Goal: Task Accomplishment & Management: Use online tool/utility

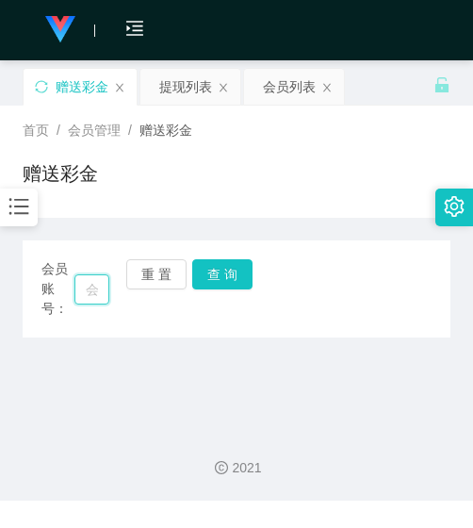
click at [90, 275] on input "text" at bounding box center [91, 289] width 35 height 30
paste input "jiujiu"
type input "jiujiu"
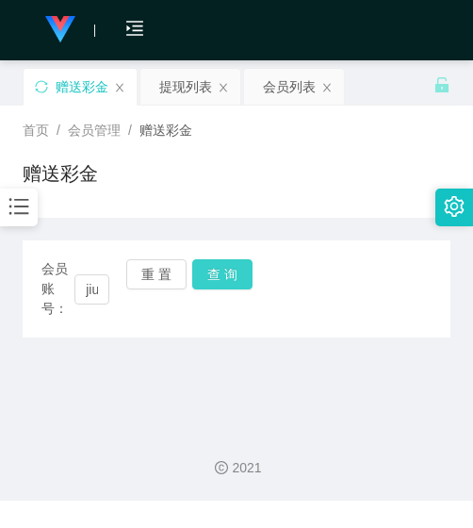
click at [193, 276] on button "查 询" at bounding box center [222, 274] width 60 height 30
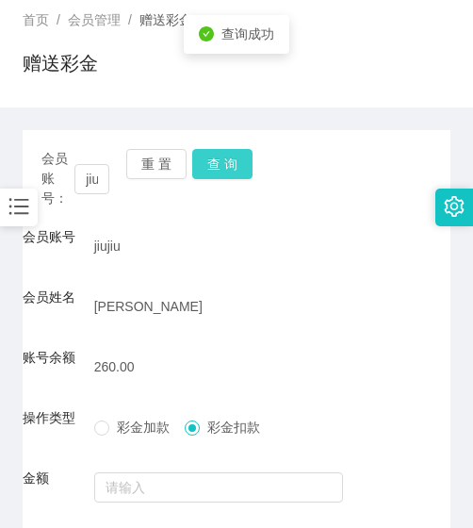
scroll to position [278, 0]
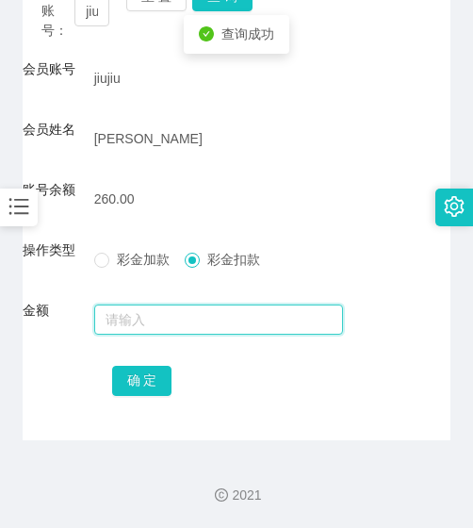
click at [187, 322] on input "text" at bounding box center [219, 319] width 250 height 30
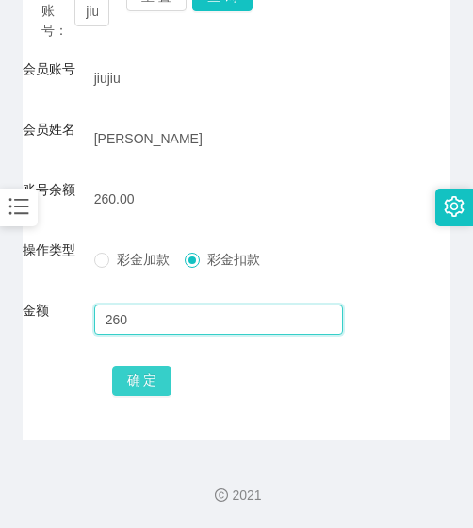
type input "260"
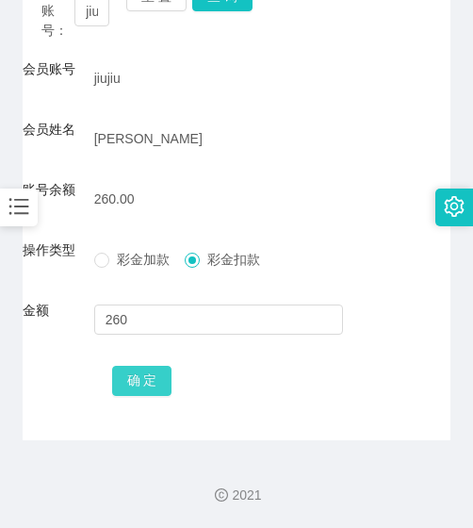
drag, startPoint x: 147, startPoint y: 377, endPoint x: 157, endPoint y: 384, distance: 12.3
click at [152, 383] on button "确 定" at bounding box center [142, 381] width 60 height 30
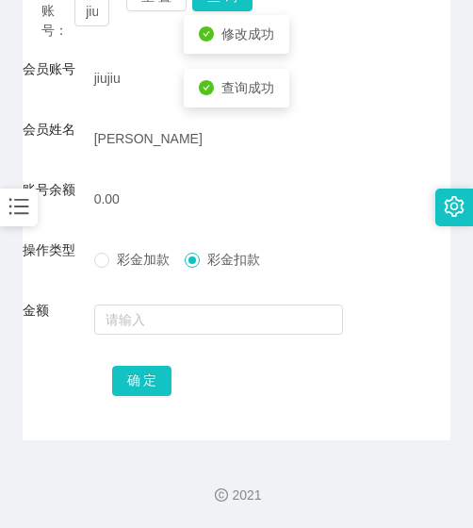
click at [208, 200] on div "0.00" at bounding box center [219, 199] width 250 height 38
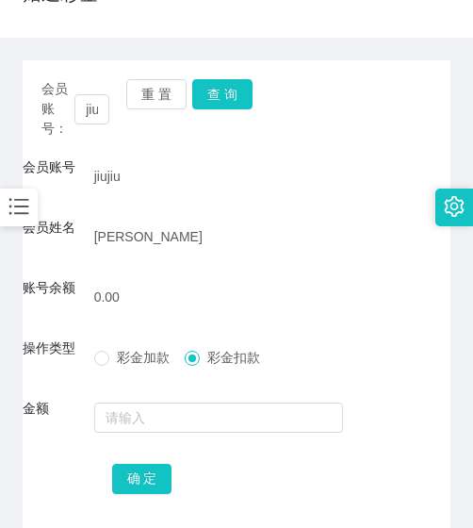
scroll to position [90, 0]
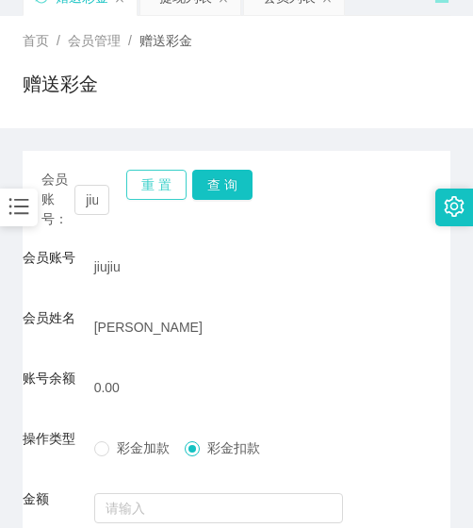
drag, startPoint x: 171, startPoint y: 181, endPoint x: 135, endPoint y: 188, distance: 36.4
click at [171, 182] on button "重 置" at bounding box center [156, 185] width 60 height 30
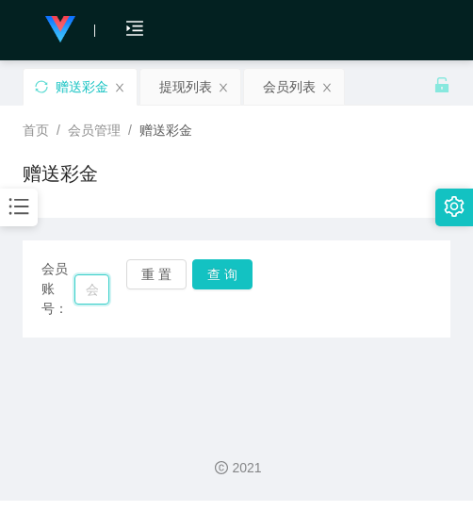
click at [76, 293] on input "text" at bounding box center [91, 289] width 35 height 30
paste input "87052323"
type input "87052323"
click at [217, 284] on button "查 询" at bounding box center [222, 274] width 60 height 30
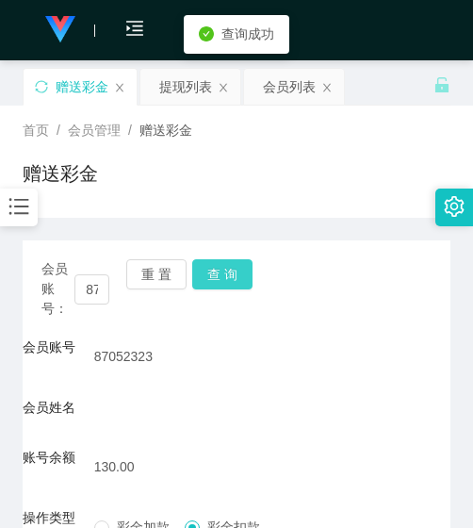
scroll to position [268, 0]
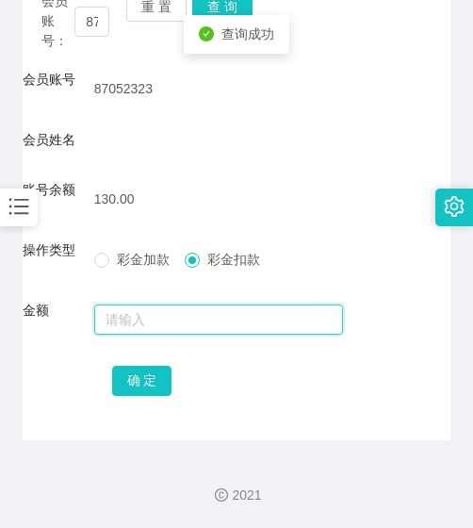
click at [172, 318] on input "text" at bounding box center [219, 319] width 250 height 30
type input "130"
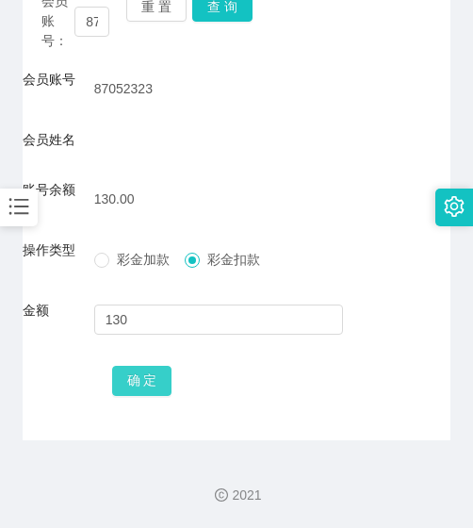
drag, startPoint x: 131, startPoint y: 406, endPoint x: 141, endPoint y: 370, distance: 37.3
click at [139, 378] on div "会员账号： 87052323 重 置 查 询 会员账号 87052323 会员姓名 账号余额 130.00 操作类型 彩金加款 彩金扣款 金额 130 确 定" at bounding box center [237, 206] width 428 height 467
click at [141, 368] on button "确 定" at bounding box center [142, 381] width 60 height 30
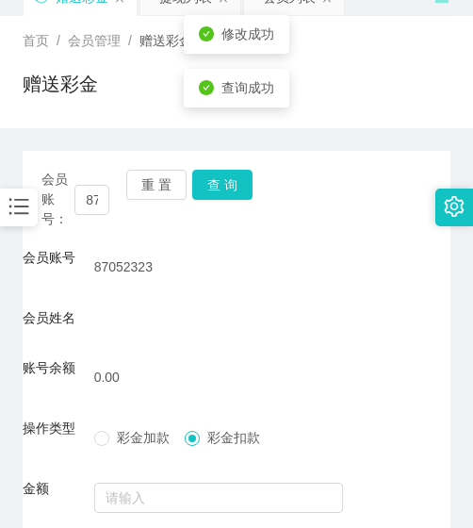
scroll to position [79, 0]
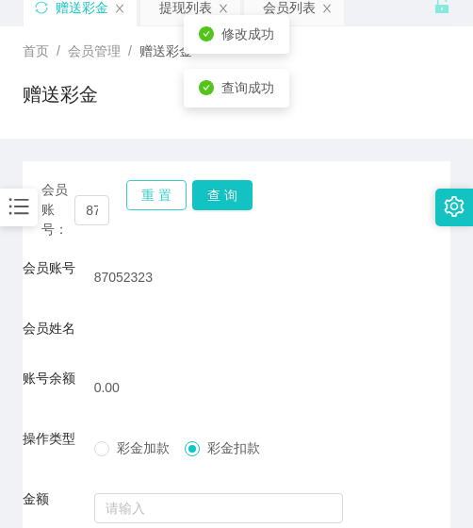
click at [153, 208] on button "重 置" at bounding box center [156, 195] width 60 height 30
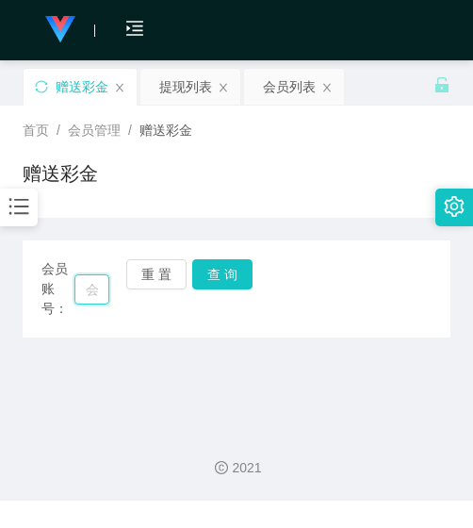
click at [74, 283] on input "text" at bounding box center [91, 289] width 35 height 30
paste input "KMY250914"
type input "KMY250914"
click at [216, 270] on button "查 询" at bounding box center [222, 274] width 60 height 30
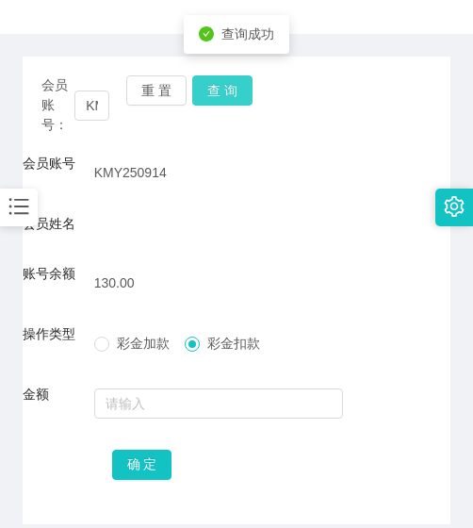
scroll to position [268, 0]
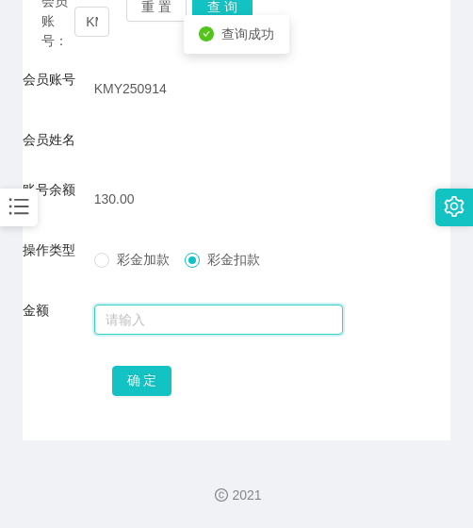
click at [173, 324] on input "text" at bounding box center [219, 319] width 250 height 30
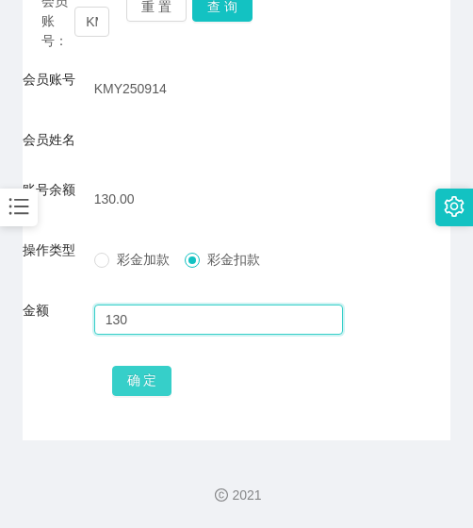
type input "130"
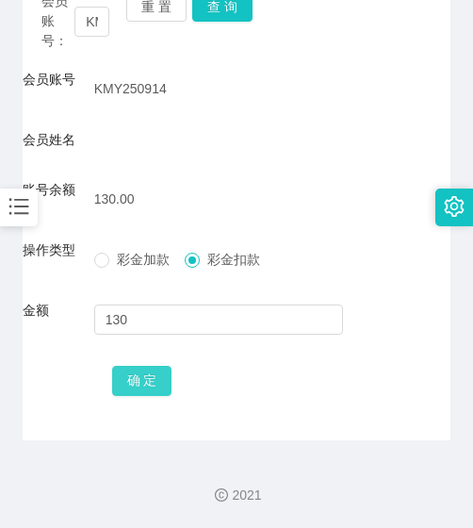
click at [145, 387] on button "确 定" at bounding box center [142, 381] width 60 height 30
drag, startPoint x: 127, startPoint y: 113, endPoint x: 142, endPoint y: 99, distance: 20.7
click at [128, 112] on form "会员账号 KMY250914 会员姓名 账号余额 0.00 操作类型 彩金加款 彩金扣款 金额 确 定" at bounding box center [237, 234] width 428 height 329
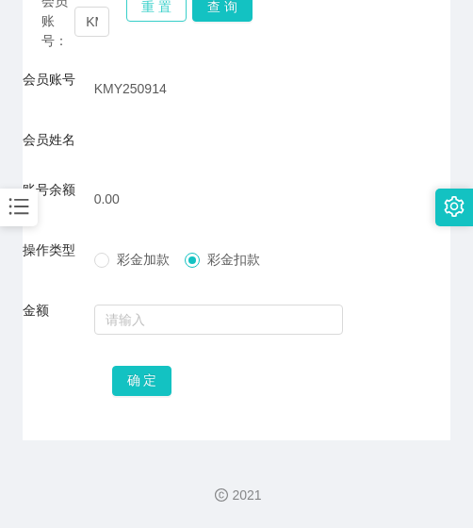
click at [167, 11] on button "重 置" at bounding box center [156, 7] width 60 height 30
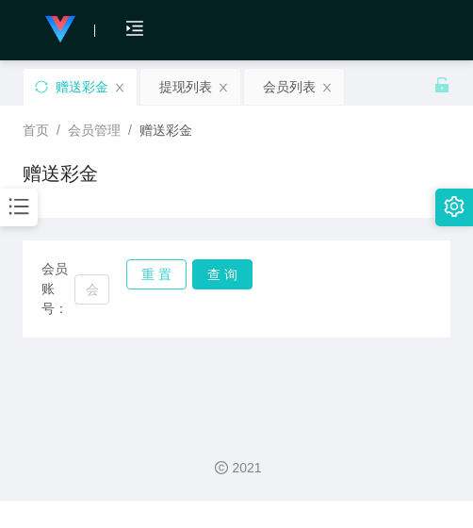
scroll to position [0, 0]
click at [86, 293] on input "text" at bounding box center [91, 289] width 35 height 30
paste input "Lian9550"
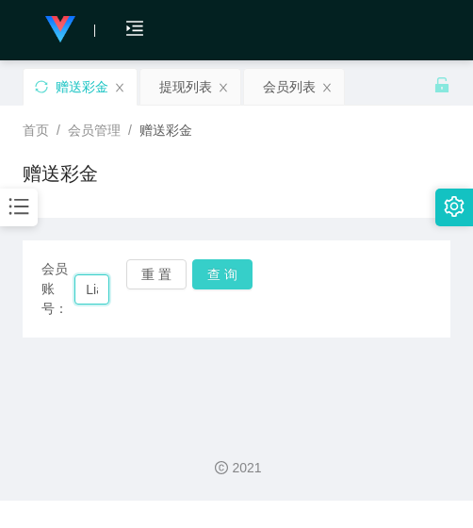
scroll to position [0, 41]
type input "Lian9550"
click at [223, 272] on button "查 询" at bounding box center [222, 274] width 60 height 30
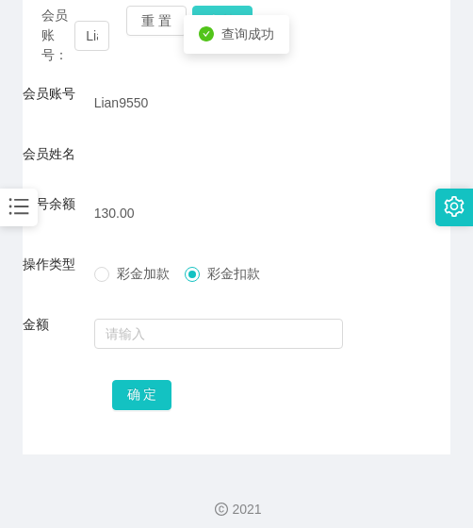
scroll to position [268, 0]
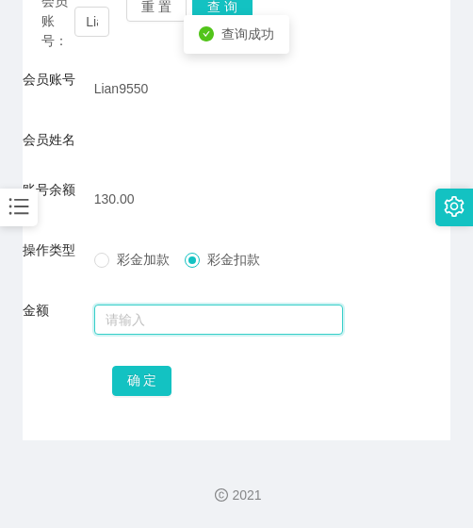
click at [188, 316] on input "text" at bounding box center [219, 319] width 250 height 30
type input "130"
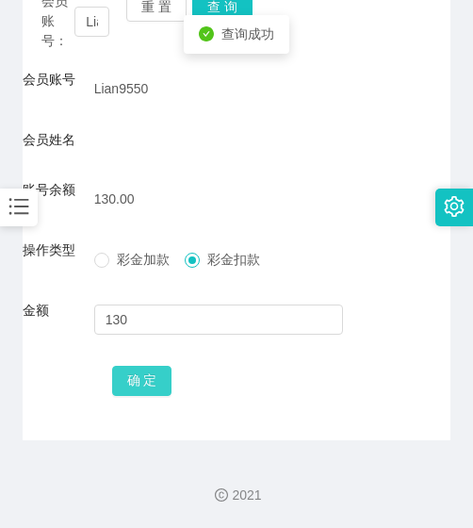
click at [135, 379] on button "确 定" at bounding box center [142, 381] width 60 height 30
